Goal: Check status: Check status

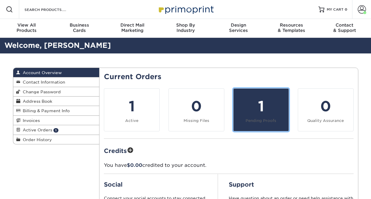
click at [263, 109] on div "1" at bounding box center [261, 106] width 48 height 21
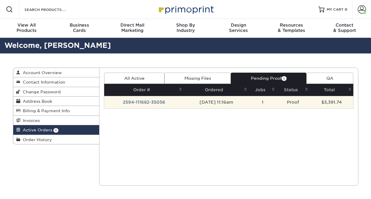
click at [296, 101] on td "Proof" at bounding box center [293, 102] width 33 height 12
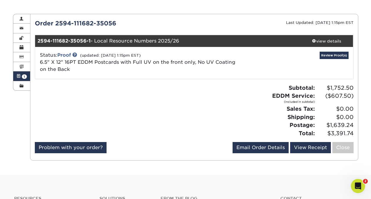
scroll to position [60, 0]
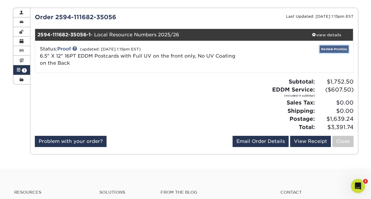
click at [331, 48] on link "Review Proof(s)" at bounding box center [334, 48] width 29 height 7
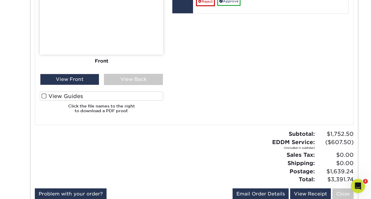
scroll to position [442, 0]
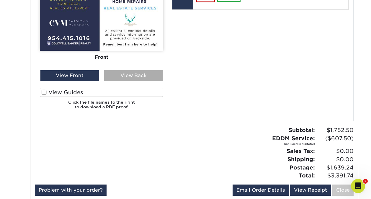
click at [128, 77] on div "View Back" at bounding box center [133, 75] width 59 height 11
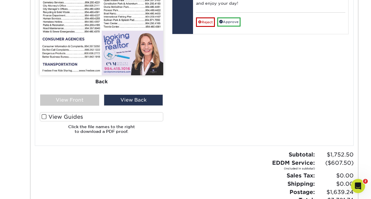
scroll to position [419, 0]
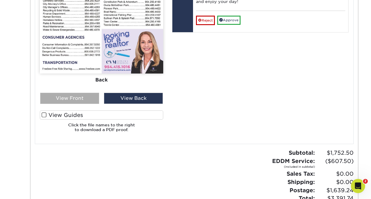
click at [81, 94] on div "View Front" at bounding box center [69, 98] width 59 height 11
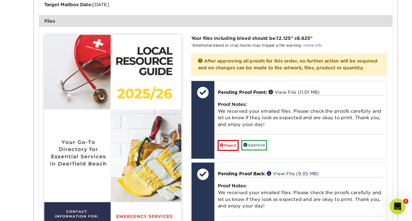
scroll to position [236, 0]
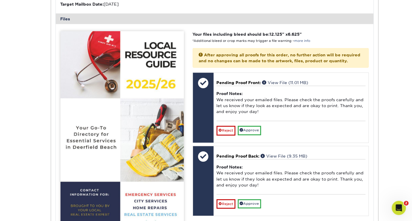
drag, startPoint x: 360, startPoint y: 2, endPoint x: 29, endPoint y: 116, distance: 350.0
click at [29, 116] on div "Active Orders Account Overview Contact Information Change Password Address Book…" at bounding box center [206, 121] width 412 height 606
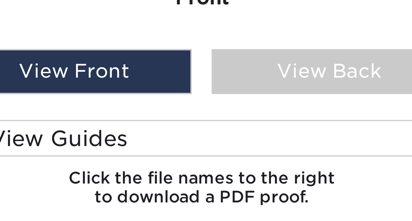
scroll to position [365, 0]
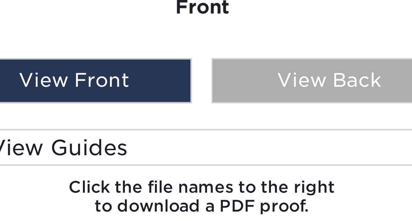
click at [135, 152] on div "View Back" at bounding box center [154, 152] width 59 height 11
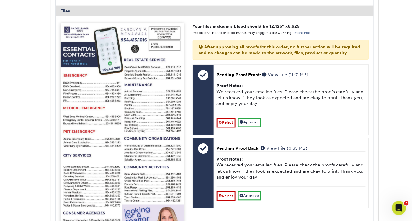
scroll to position [242, 0]
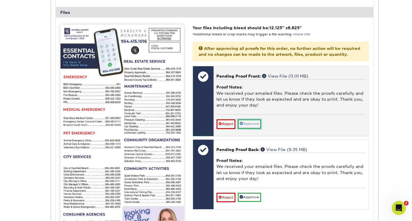
click at [258, 128] on link "Approve" at bounding box center [249, 124] width 23 height 9
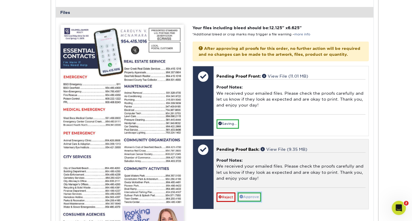
click at [255, 199] on link "Approve" at bounding box center [249, 197] width 23 height 9
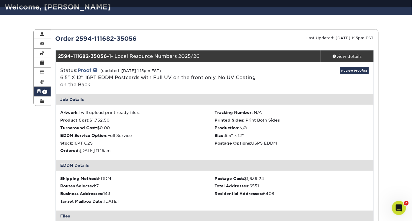
scroll to position [38, 0]
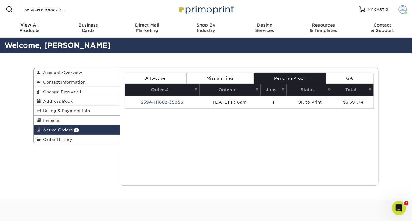
click at [401, 9] on span at bounding box center [403, 9] width 8 height 8
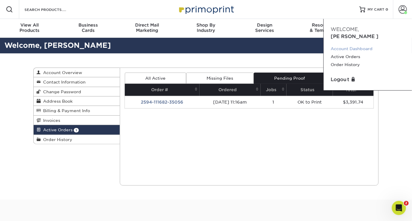
click at [370, 45] on link "Account Dashboard" at bounding box center [368, 49] width 74 height 8
